Goal: Information Seeking & Learning: Learn about a topic

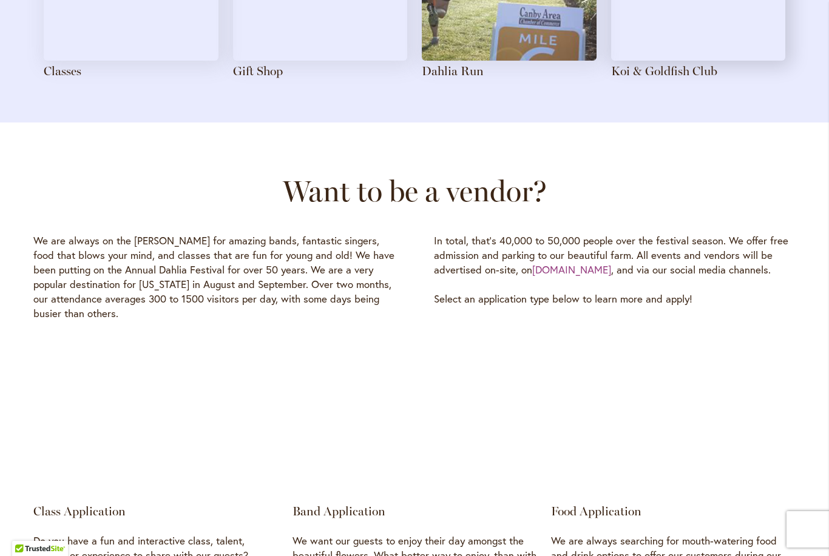
scroll to position [1613, 0]
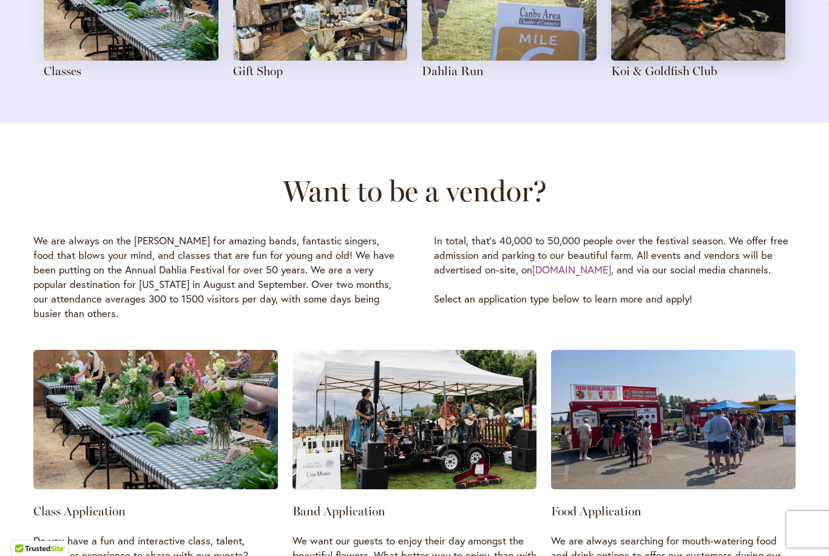
click at [775, 509] on div "Food Application We are always searching for mouth-watering food and drink opti…" at bounding box center [673, 487] width 245 height 275
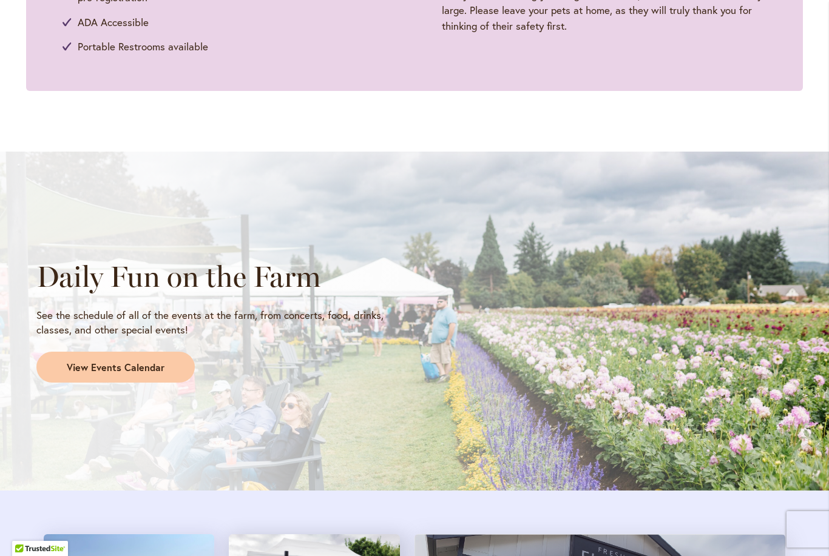
scroll to position [900, 0]
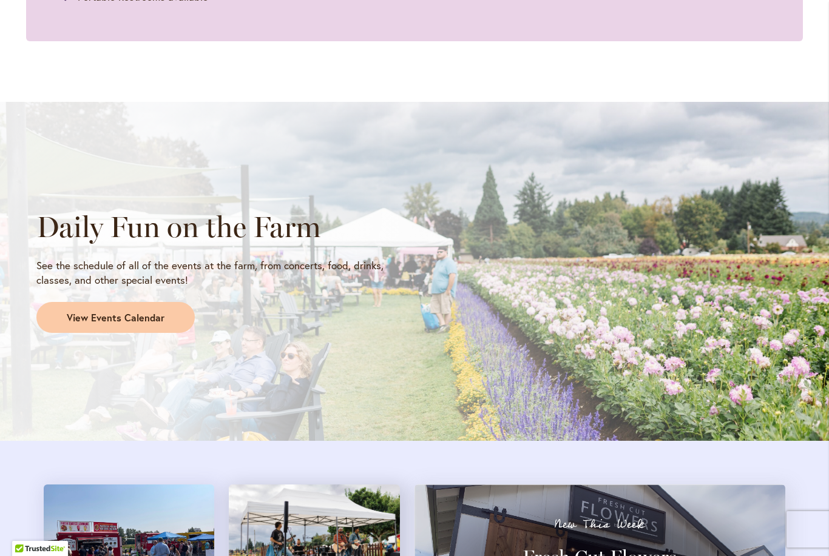
click at [111, 319] on span "View Events Calendar" at bounding box center [116, 318] width 98 height 14
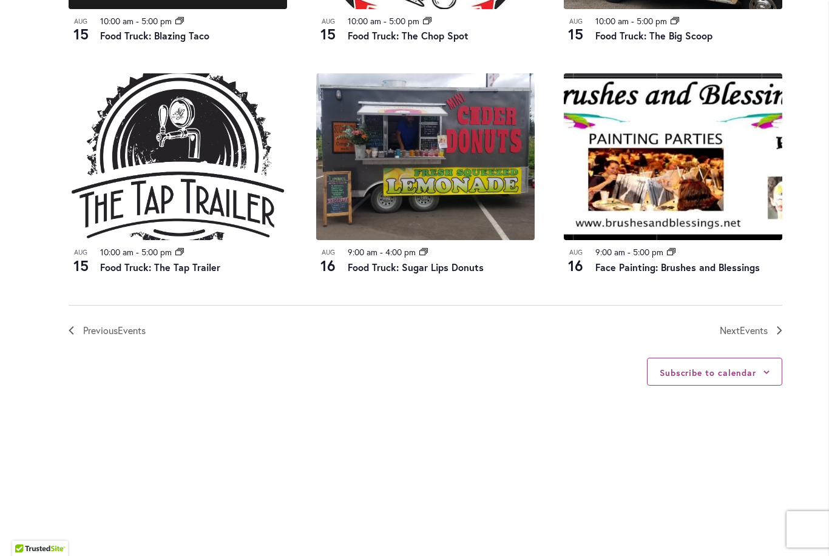
scroll to position [1332, 0]
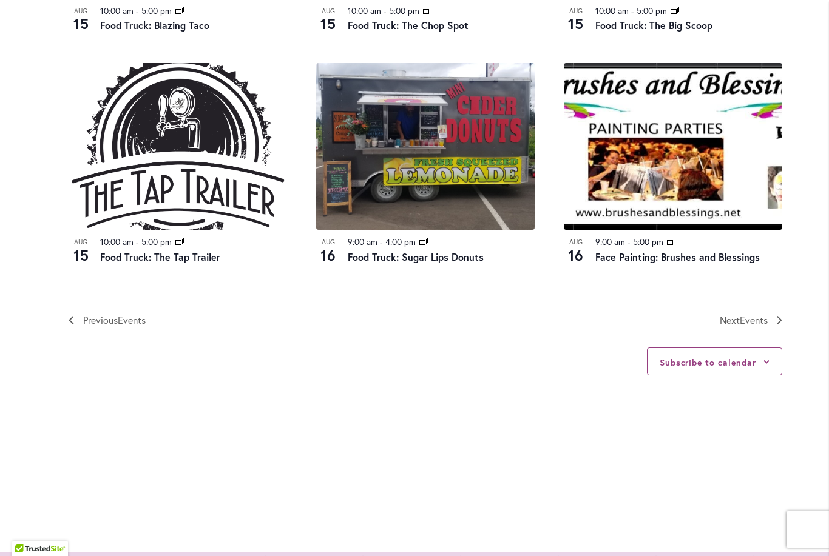
click at [763, 320] on span "Events" at bounding box center [754, 320] width 28 height 13
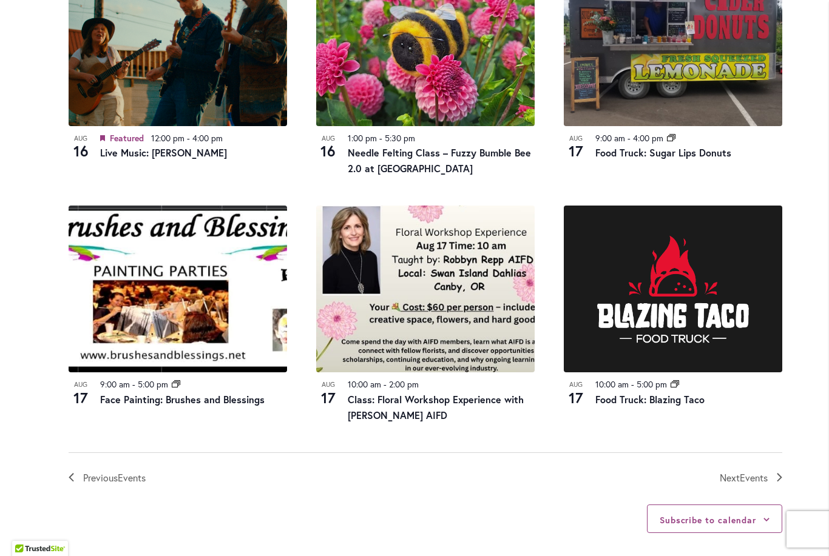
scroll to position [1205, 0]
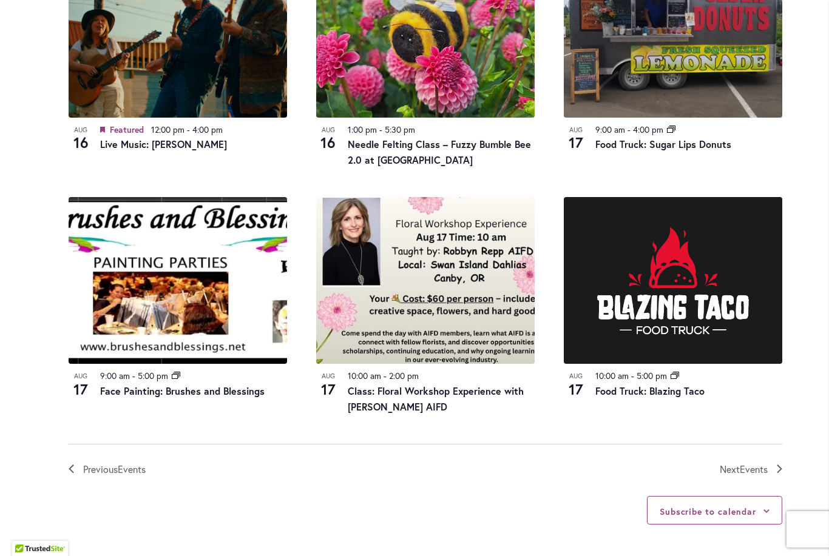
scroll to position [1211, 0]
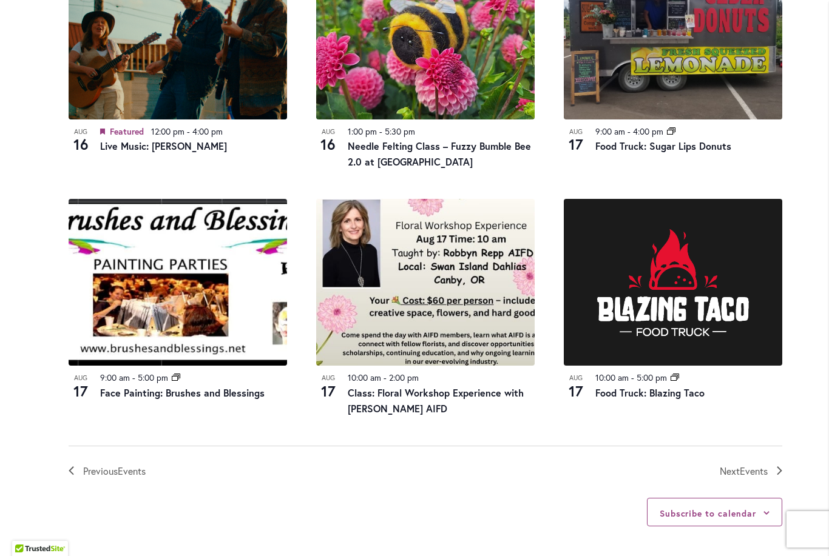
click at [740, 465] on span "Events" at bounding box center [754, 471] width 28 height 13
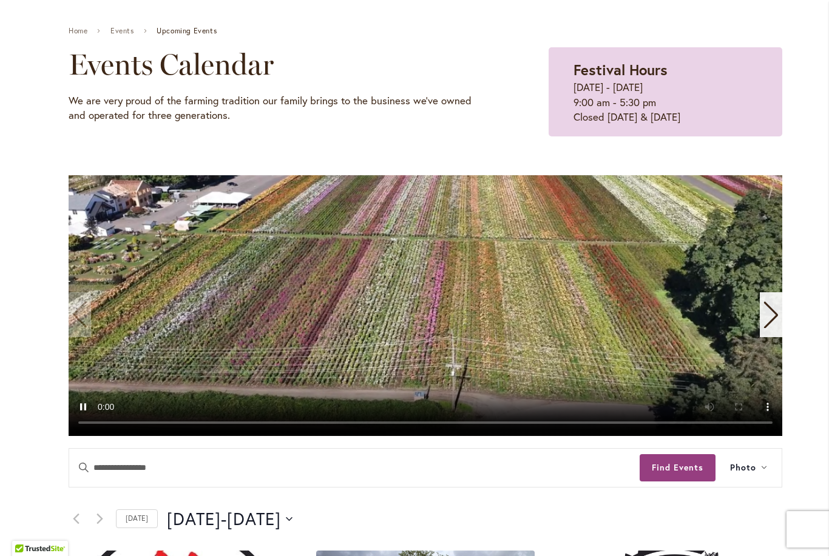
scroll to position [134, 0]
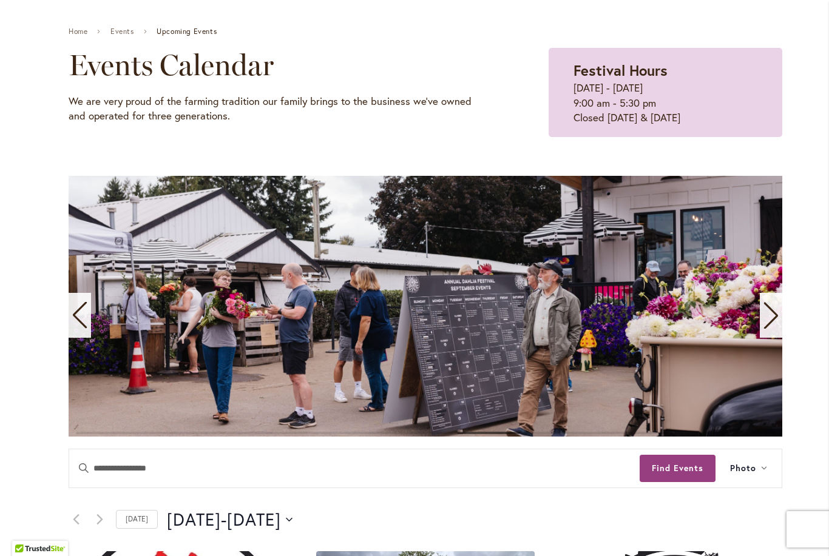
click at [208, 520] on span "August 17" at bounding box center [194, 520] width 54 height 24
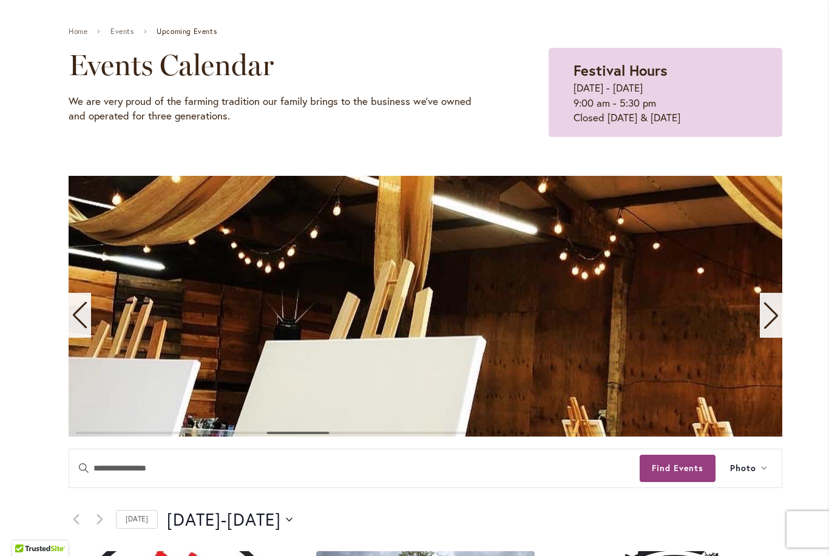
click at [89, 317] on div "Previous slide" at bounding box center [80, 315] width 22 height 45
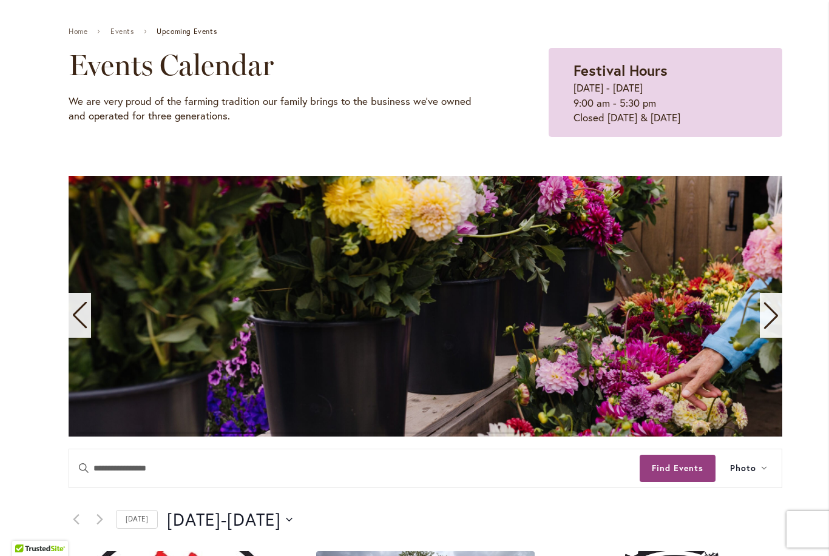
click at [76, 313] on icon "Previous slide" at bounding box center [80, 315] width 14 height 27
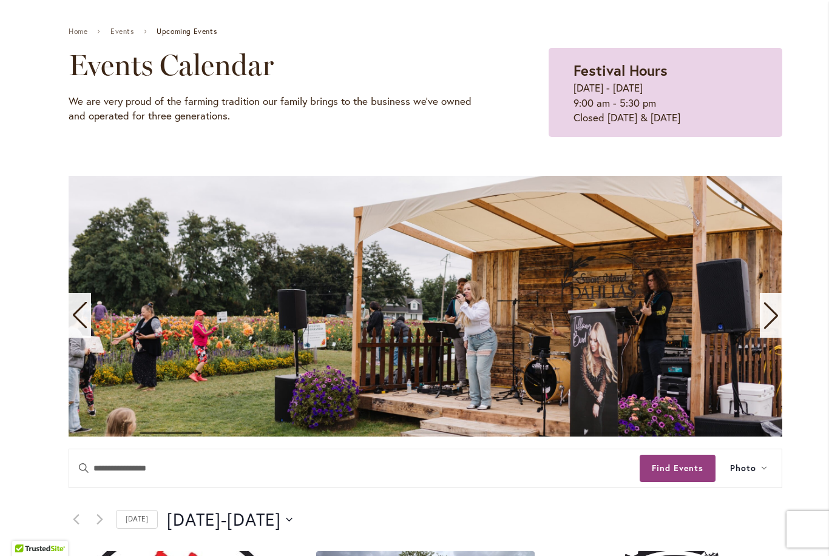
click at [83, 318] on icon "Previous slide" at bounding box center [80, 315] width 16 height 27
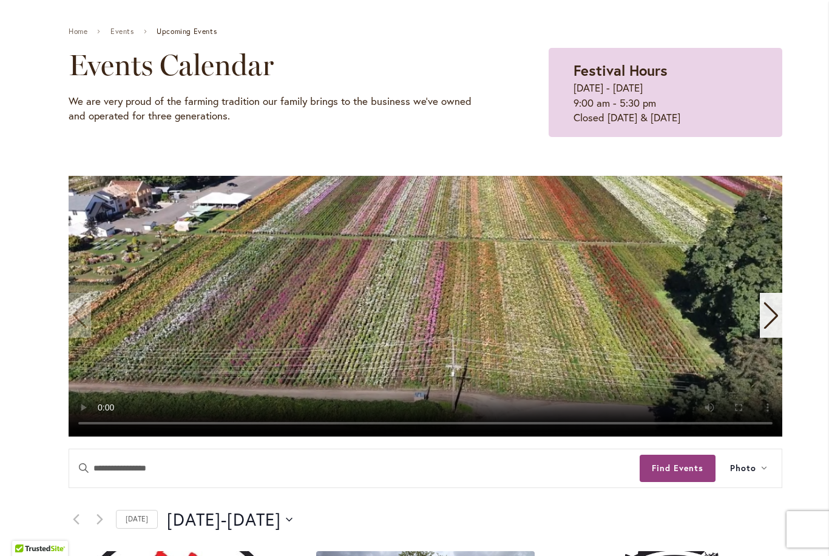
click at [87, 319] on video "1 / 11" at bounding box center [426, 306] width 714 height 261
click at [507, 333] on video "1 / 11" at bounding box center [426, 306] width 714 height 261
click at [376, 384] on video "1 / 11" at bounding box center [426, 306] width 714 height 261
click at [425, 317] on video "1 / 11" at bounding box center [426, 306] width 714 height 261
click at [428, 320] on video "1 / 11" at bounding box center [426, 306] width 714 height 261
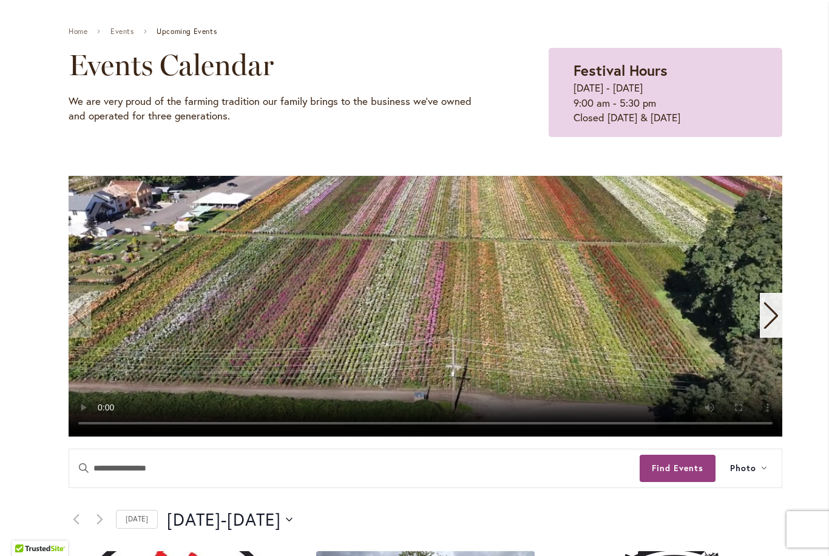
click at [394, 307] on video "1 / 11" at bounding box center [426, 306] width 714 height 261
click at [433, 309] on video "1 / 11" at bounding box center [426, 306] width 714 height 261
click at [435, 310] on video "1 / 11" at bounding box center [426, 306] width 714 height 261
click at [149, 416] on video "1 / 11" at bounding box center [426, 306] width 714 height 261
click at [432, 306] on video "1 / 11" at bounding box center [426, 306] width 714 height 261
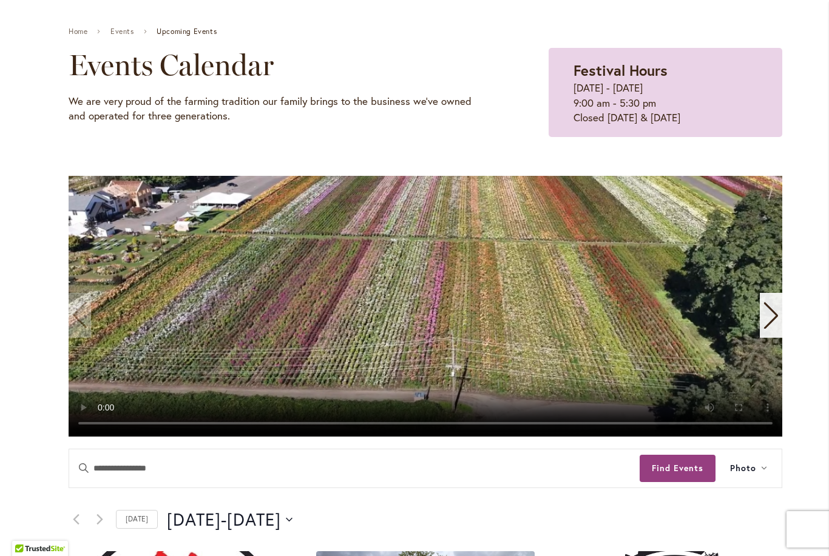
click at [432, 309] on video "1 / 11" at bounding box center [426, 306] width 714 height 261
click at [722, 265] on video "1 / 11" at bounding box center [426, 306] width 714 height 261
click at [118, 371] on video "1 / 11" at bounding box center [426, 306] width 714 height 261
click at [416, 306] on video "1 / 11" at bounding box center [426, 306] width 714 height 261
click at [421, 307] on video "1 / 11" at bounding box center [426, 306] width 714 height 261
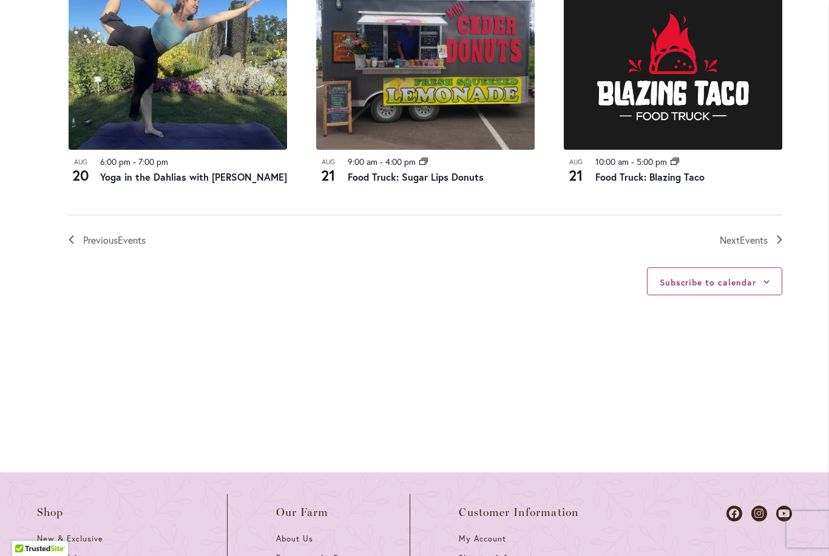
scroll to position [1468, 0]
